Goal: Find specific page/section: Find specific page/section

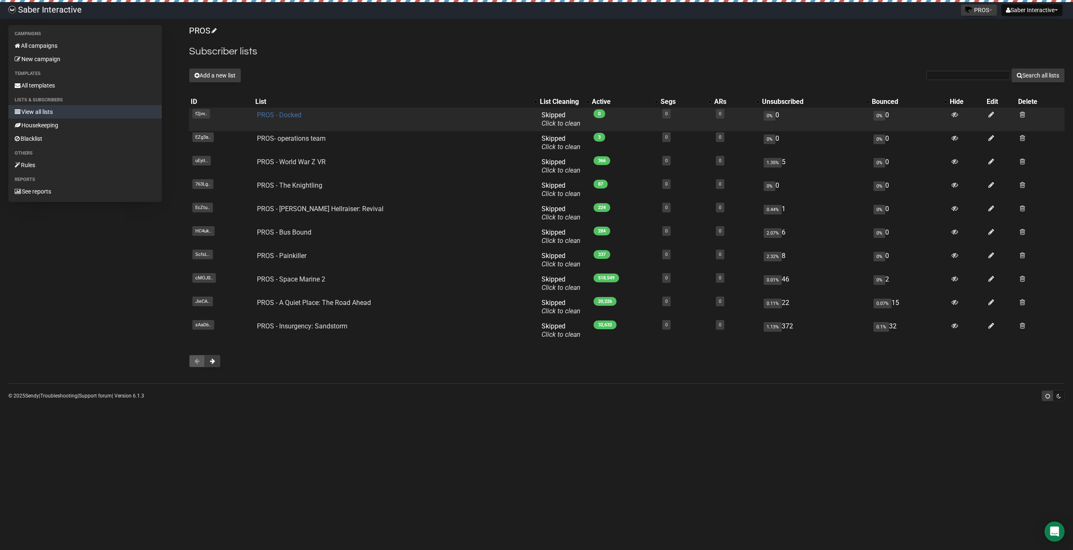
click at [288, 114] on link "PROS - Docked" at bounding box center [279, 115] width 44 height 8
click at [298, 117] on link "PROS - Docked" at bounding box center [279, 115] width 44 height 8
drag, startPoint x: 306, startPoint y: 115, endPoint x: 244, endPoint y: 115, distance: 61.2
click at [244, 115] on tr "f2jvv.. f2jvv4gHfR763i9ymg57KH7A PROS - Docked Skipped You can be flagged for s…" at bounding box center [627, 119] width 876 height 23
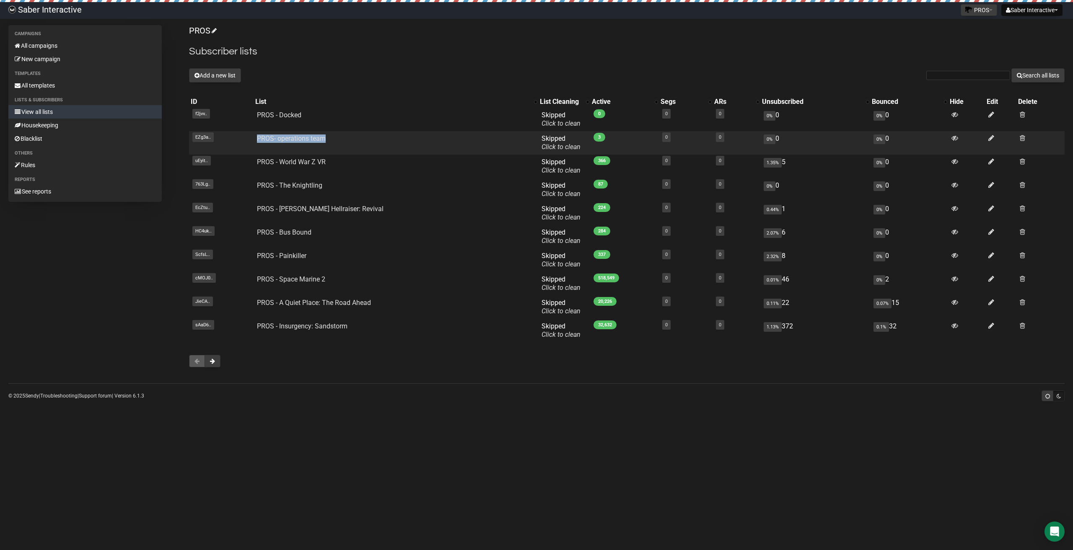
drag, startPoint x: 344, startPoint y: 139, endPoint x: 239, endPoint y: 138, distance: 104.8
click at [239, 138] on tr "EZg3a.. EZg3aMkrzLNwELuc3Pyzvw PROS- operations team Skipped You can be flagged…" at bounding box center [627, 142] width 876 height 23
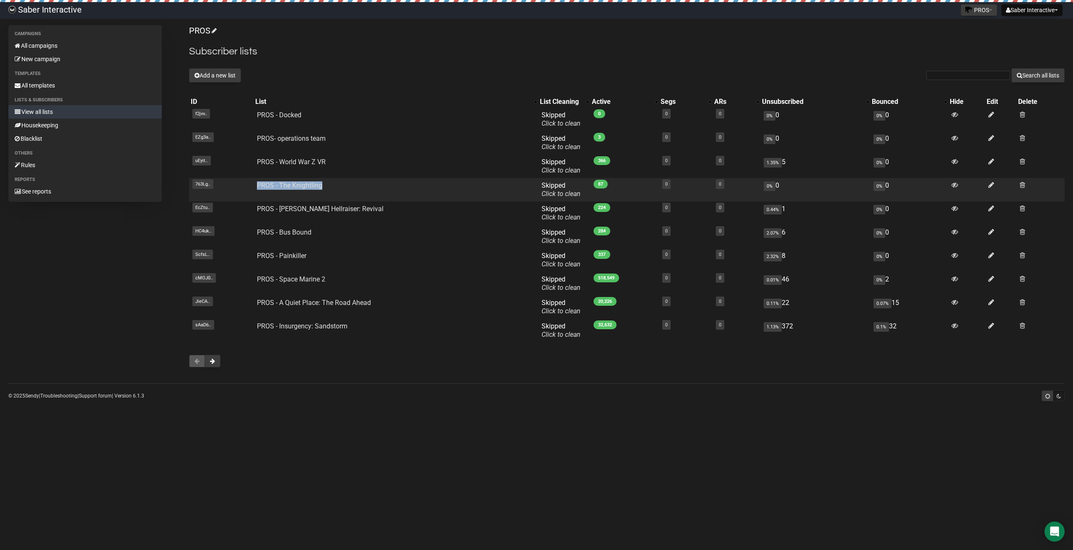
drag, startPoint x: 326, startPoint y: 189, endPoint x: 236, endPoint y: 189, distance: 89.7
click at [237, 189] on tr "763Lg.. 763LgoMct3Cz7638924763E71LZr2w PROS - The Knightling Skipped You can be…" at bounding box center [627, 189] width 876 height 23
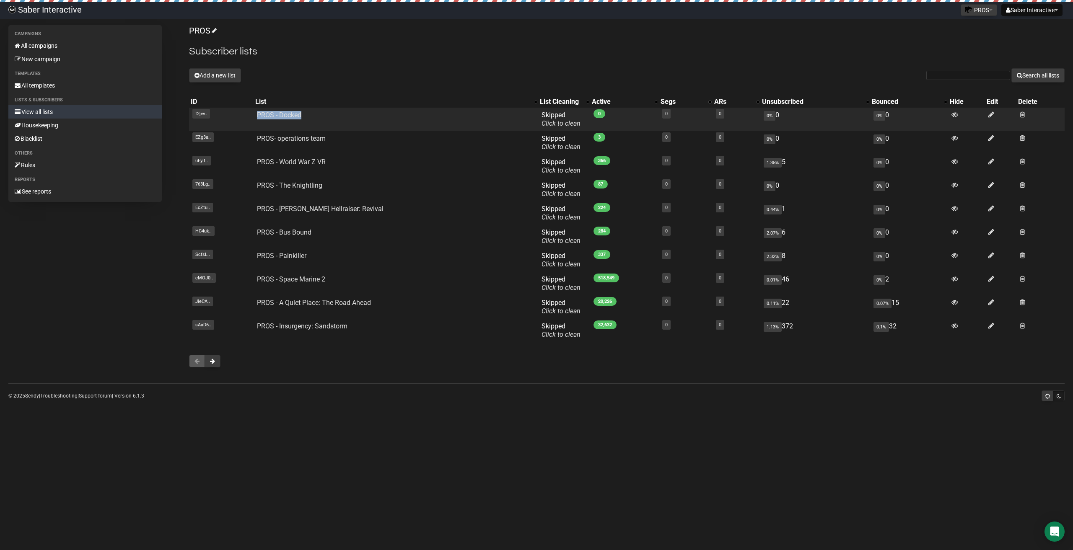
drag, startPoint x: 233, startPoint y: 114, endPoint x: 449, endPoint y: 114, distance: 216.7
click at [449, 114] on tr "f2jvv.. f2jvv4gHfR763i9ymg57KH7A PROS - Docked Skipped You can be flagged for s…" at bounding box center [627, 119] width 876 height 23
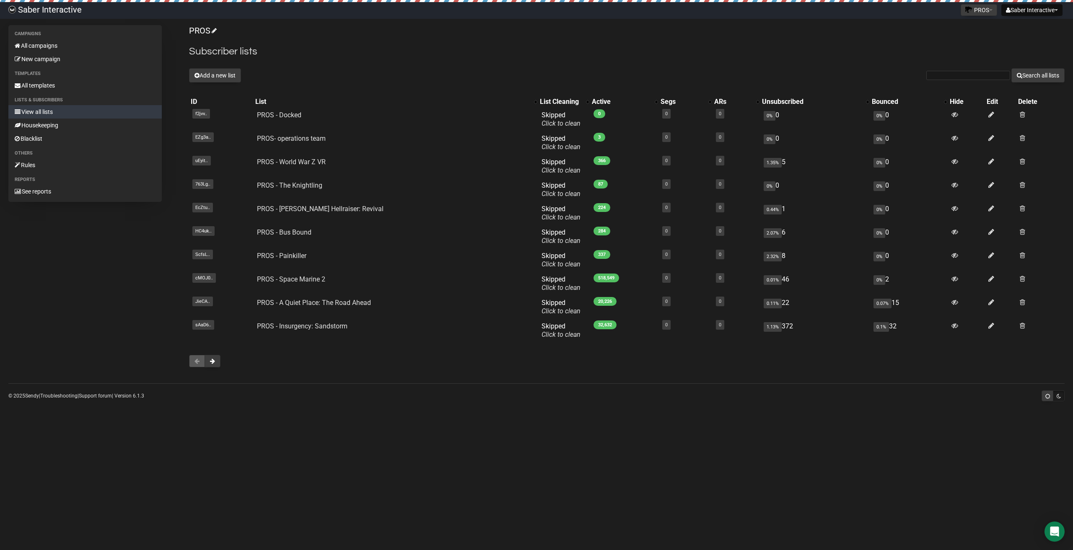
click at [433, 44] on div "PROS Subscriber lists Add a new list Search all lists List name Single Opt-In D…" at bounding box center [627, 200] width 876 height 351
click at [215, 366] on button at bounding box center [213, 361] width 16 height 13
